Goal: Transaction & Acquisition: Purchase product/service

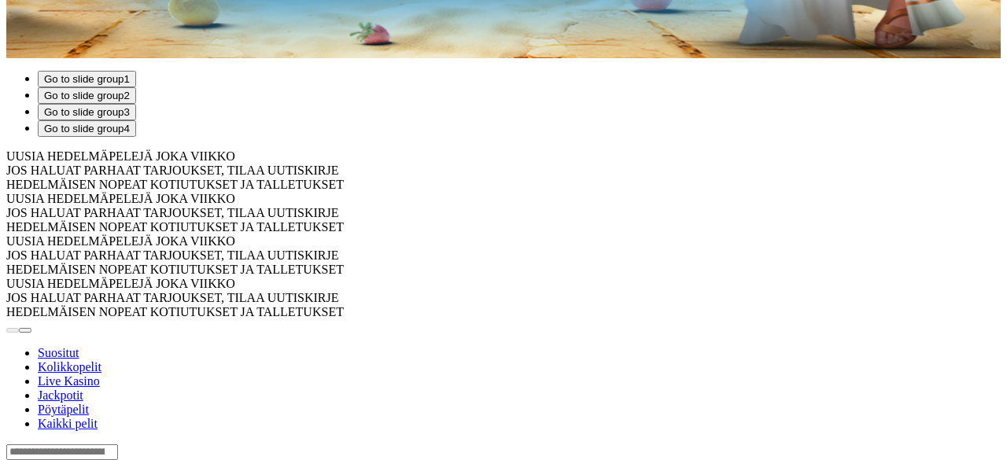
scroll to position [1082, 0]
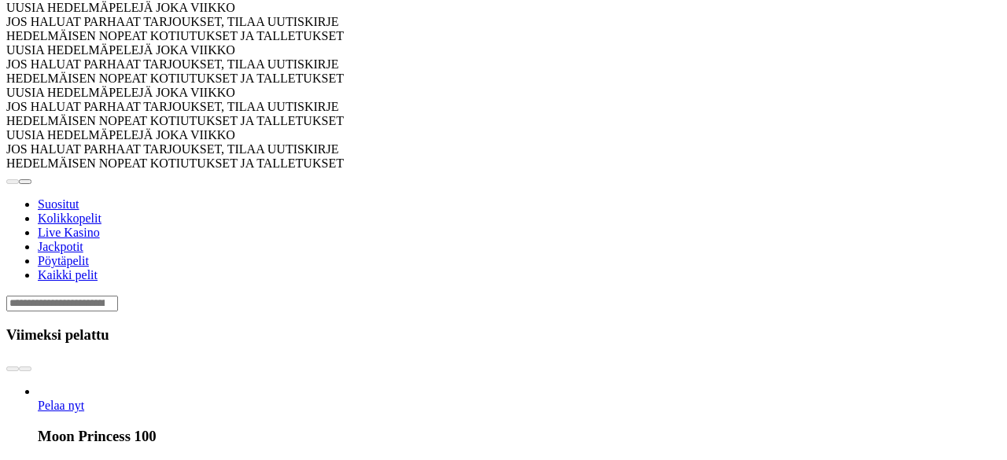
scroll to position [1933, 0]
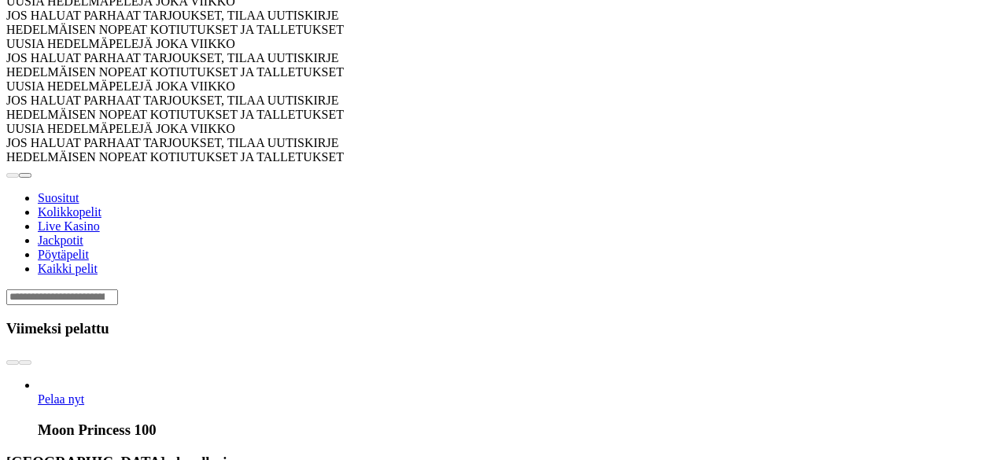
drag, startPoint x: 463, startPoint y: 146, endPoint x: 431, endPoint y: 57, distance: 94.5
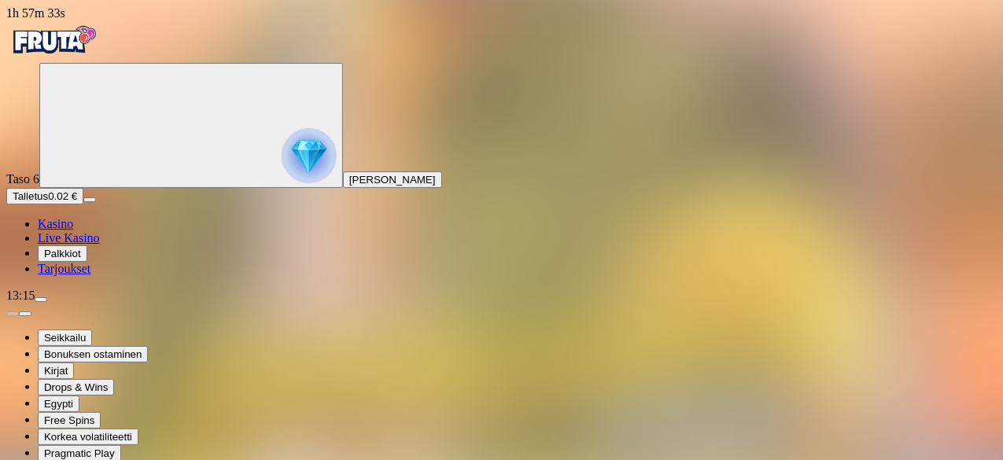
click at [48, 202] on span "Talletus" at bounding box center [30, 196] width 35 height 12
type input "*"
type input "**"
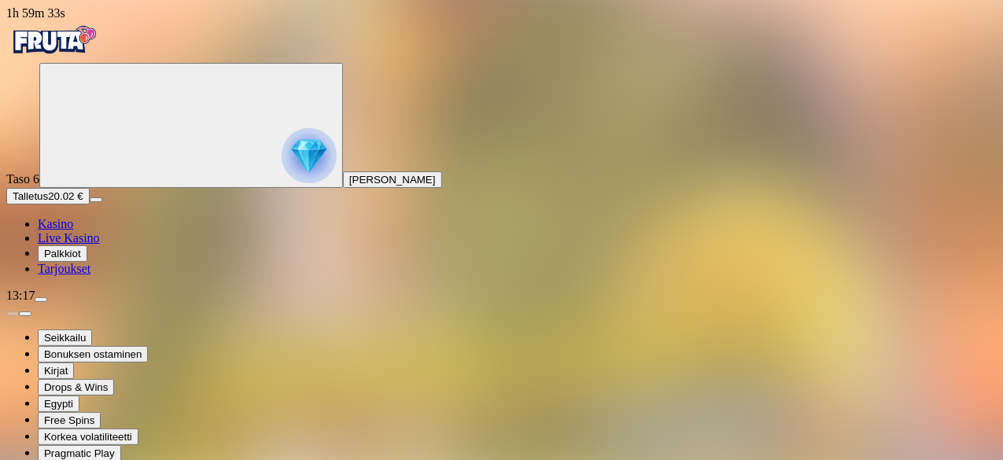
click at [73, 230] on span "Kasino" at bounding box center [55, 223] width 35 height 13
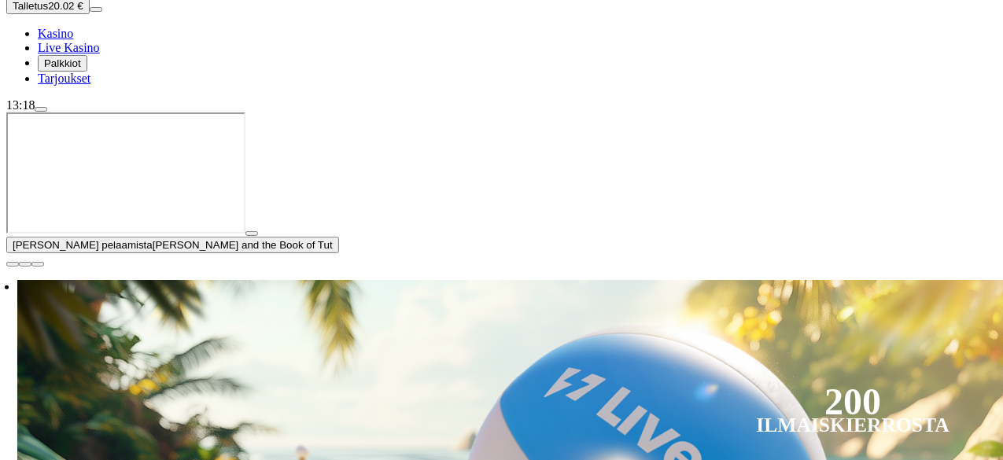
scroll to position [206, 0]
